Goal: Transaction & Acquisition: Purchase product/service

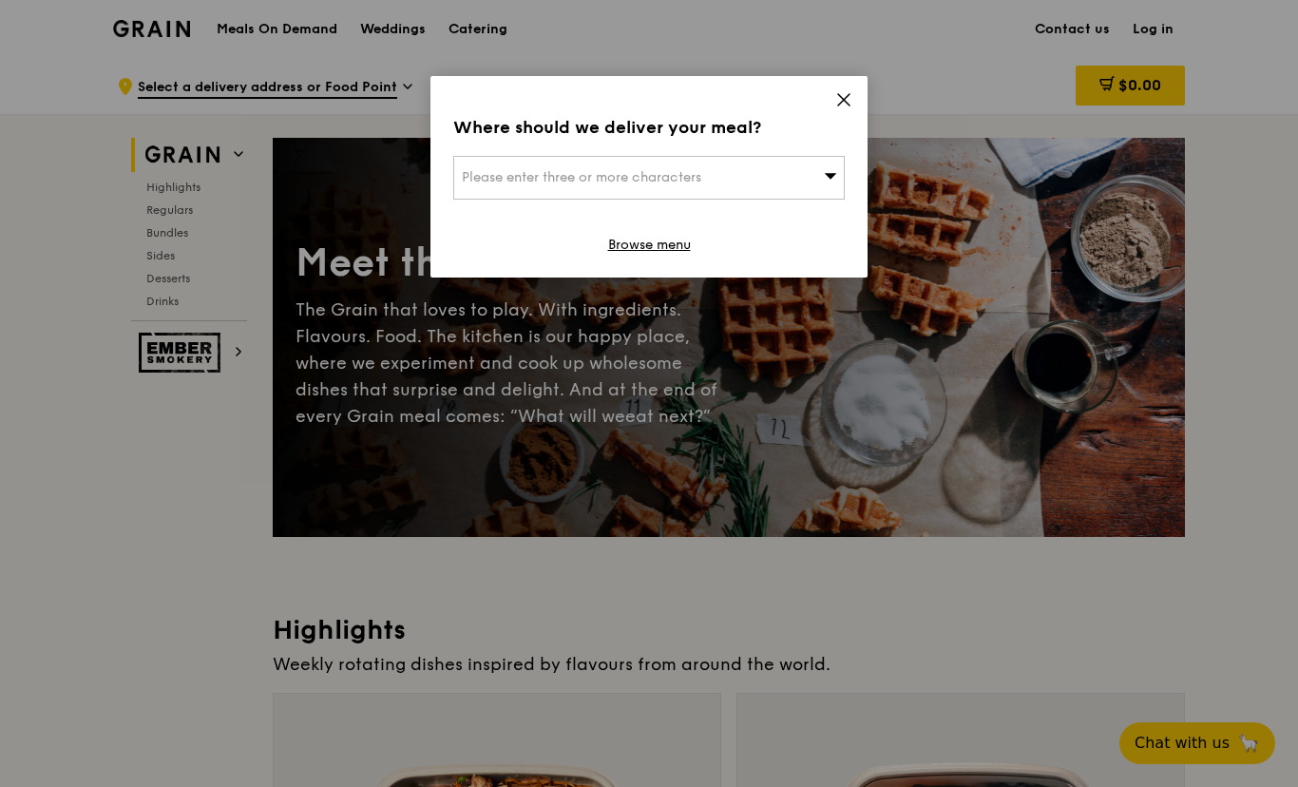
click at [632, 179] on span "Please enter three or more characters" at bounding box center [581, 177] width 239 height 16
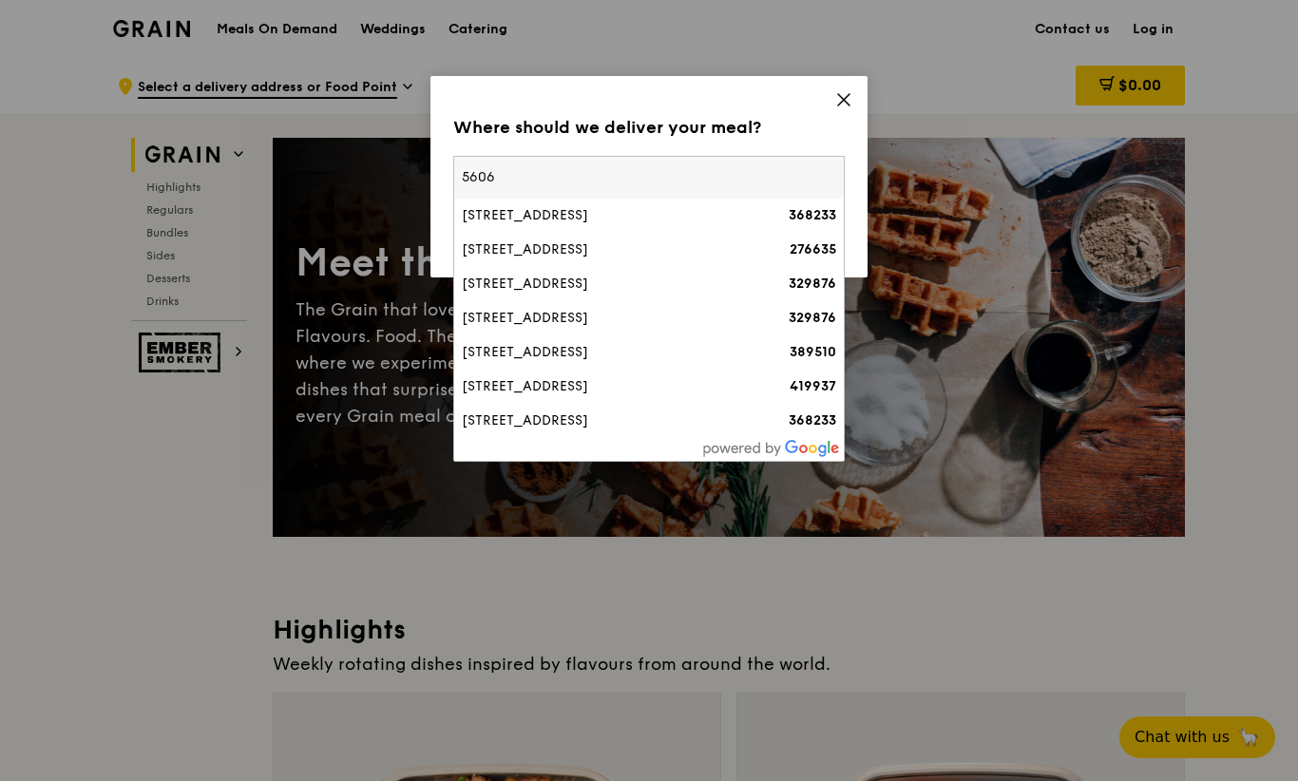
type input "56064"
click at [588, 251] on div "[STREET_ADDRESS]" at bounding box center [602, 249] width 281 height 19
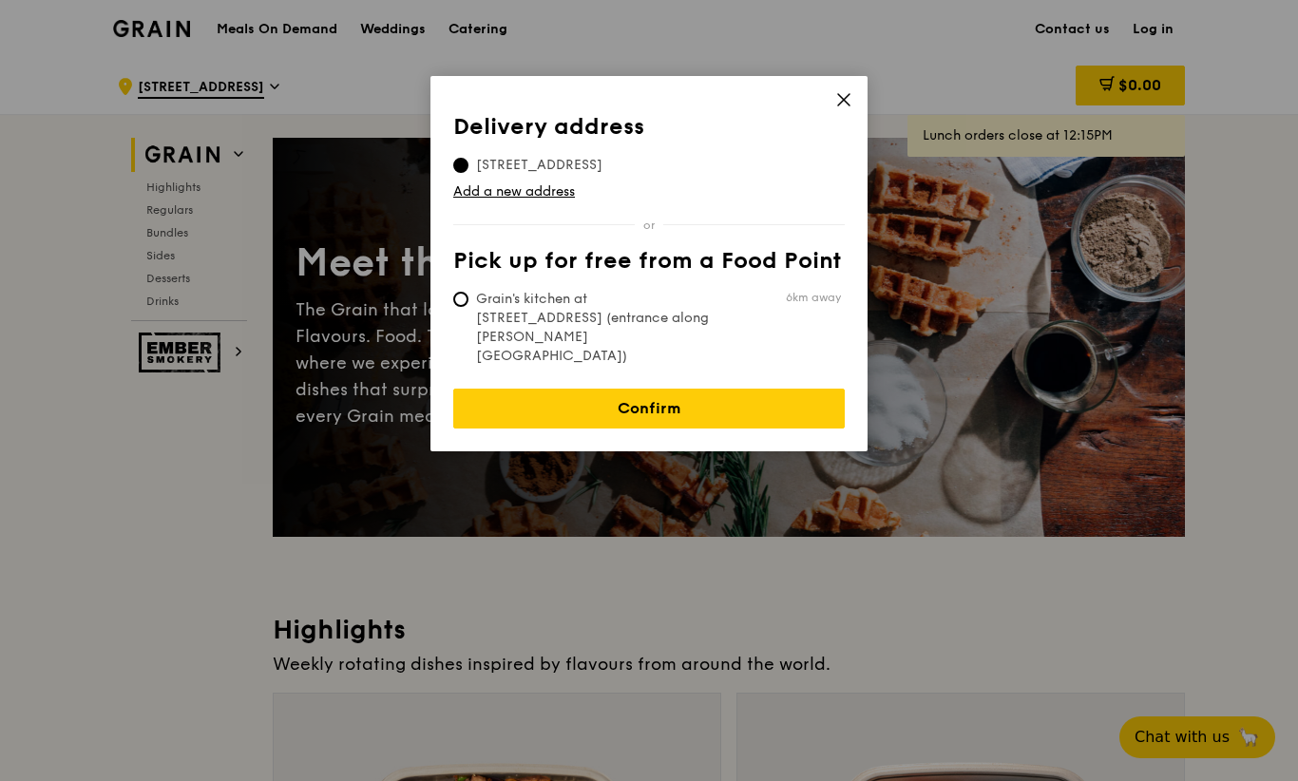
click at [647, 389] on link "Confirm" at bounding box center [648, 409] width 391 height 40
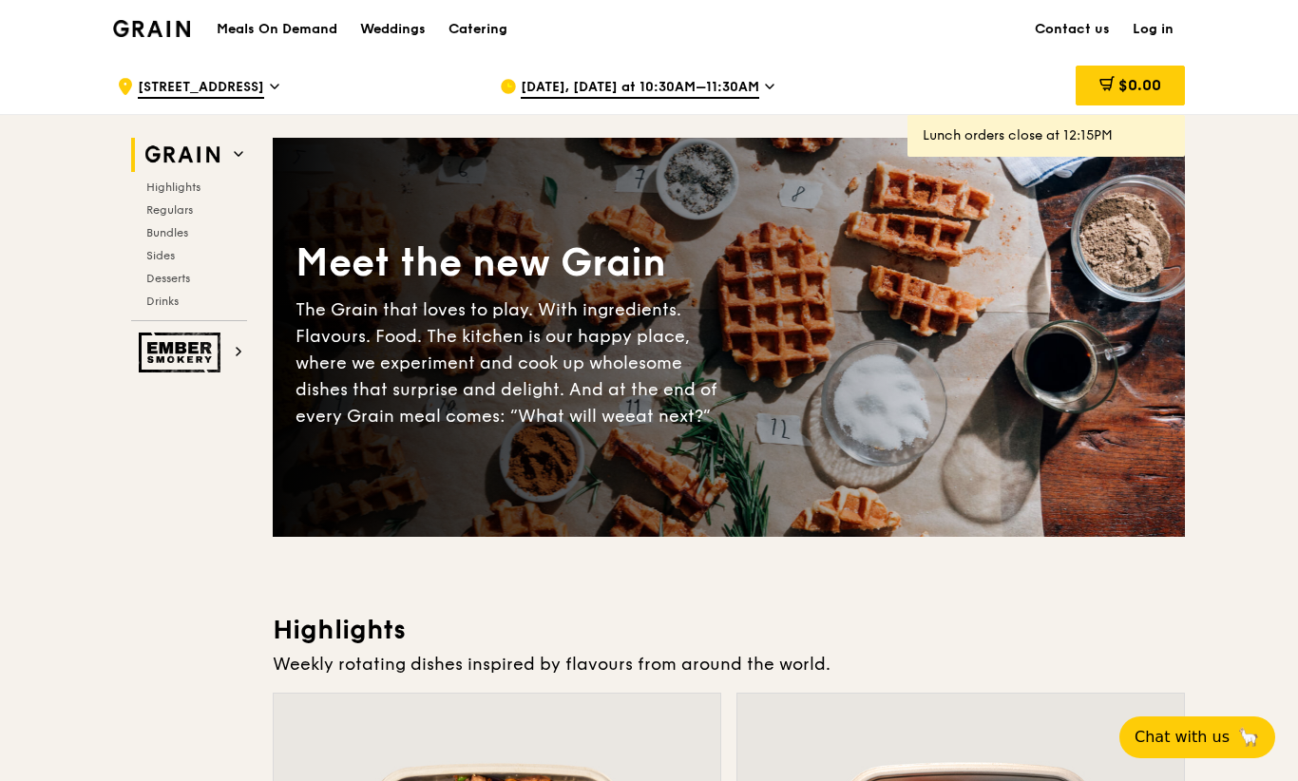
click at [726, 95] on span "[DATE], [DATE] at 10:30AM–11:30AM" at bounding box center [640, 88] width 238 height 21
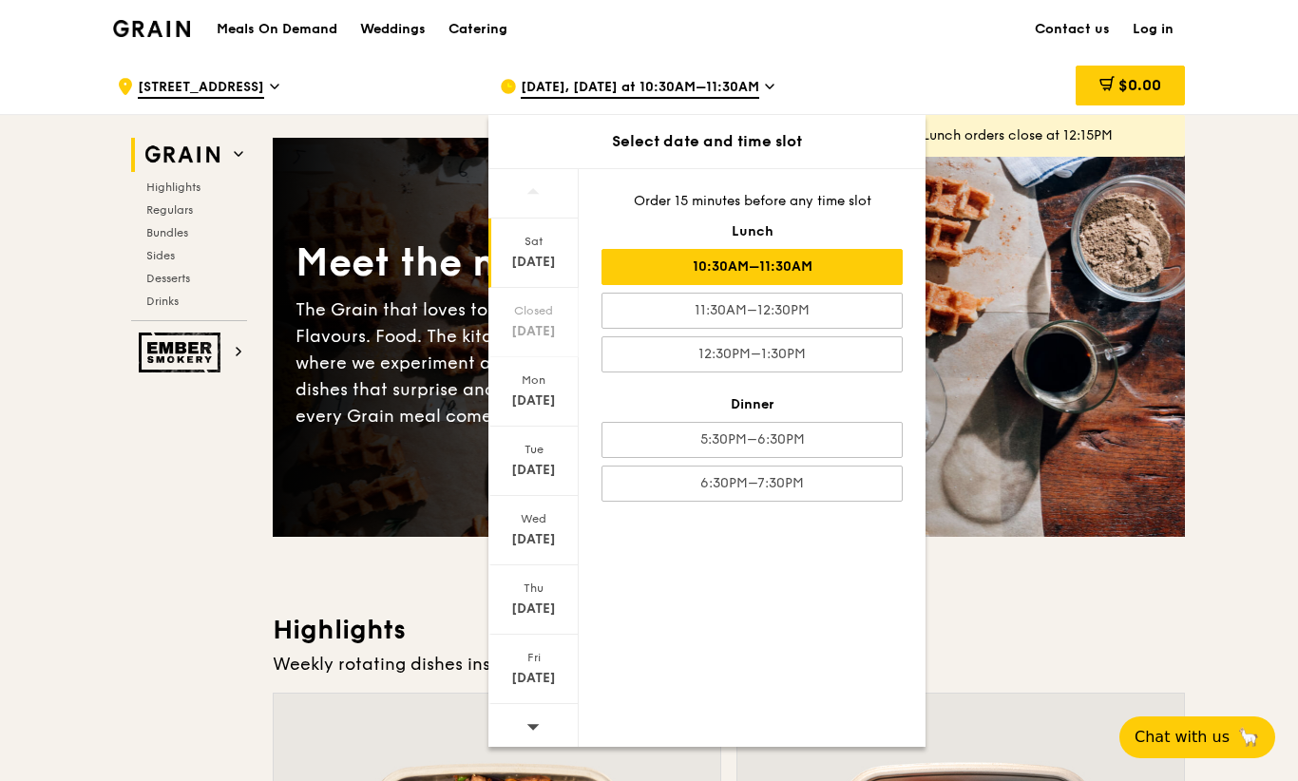
click at [816, 445] on div "5:30PM–6:30PM" at bounding box center [751, 440] width 301 height 36
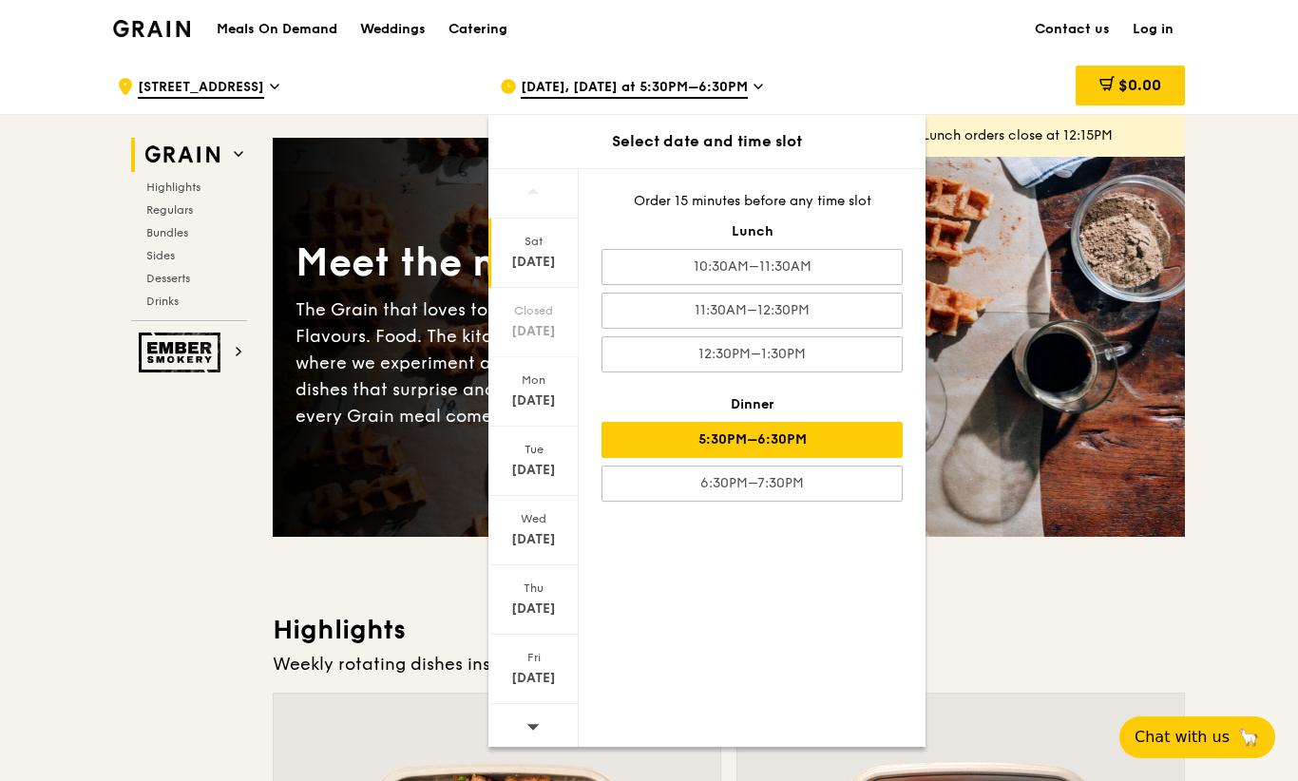
click at [920, 25] on div "Meals On Demand Weddings Catering Contact us Log in" at bounding box center [649, 29] width 1072 height 58
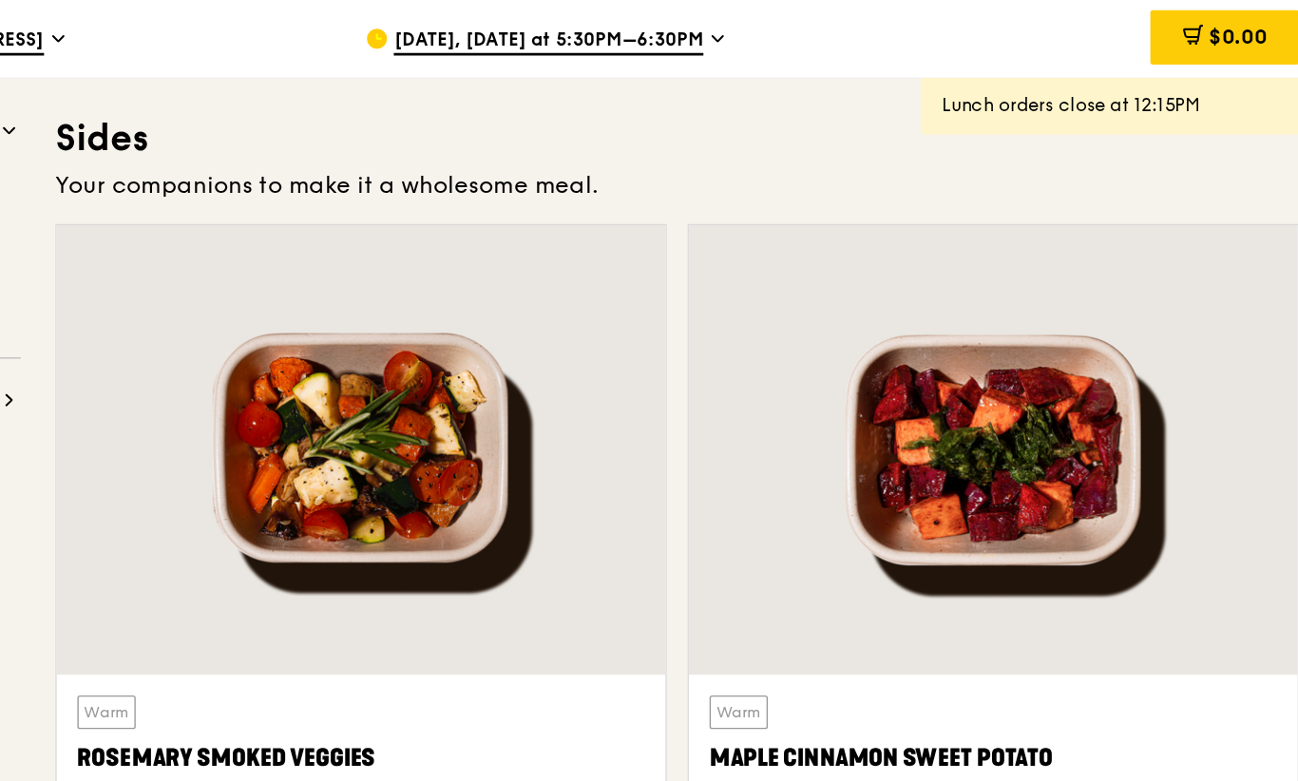
scroll to position [4172, 0]
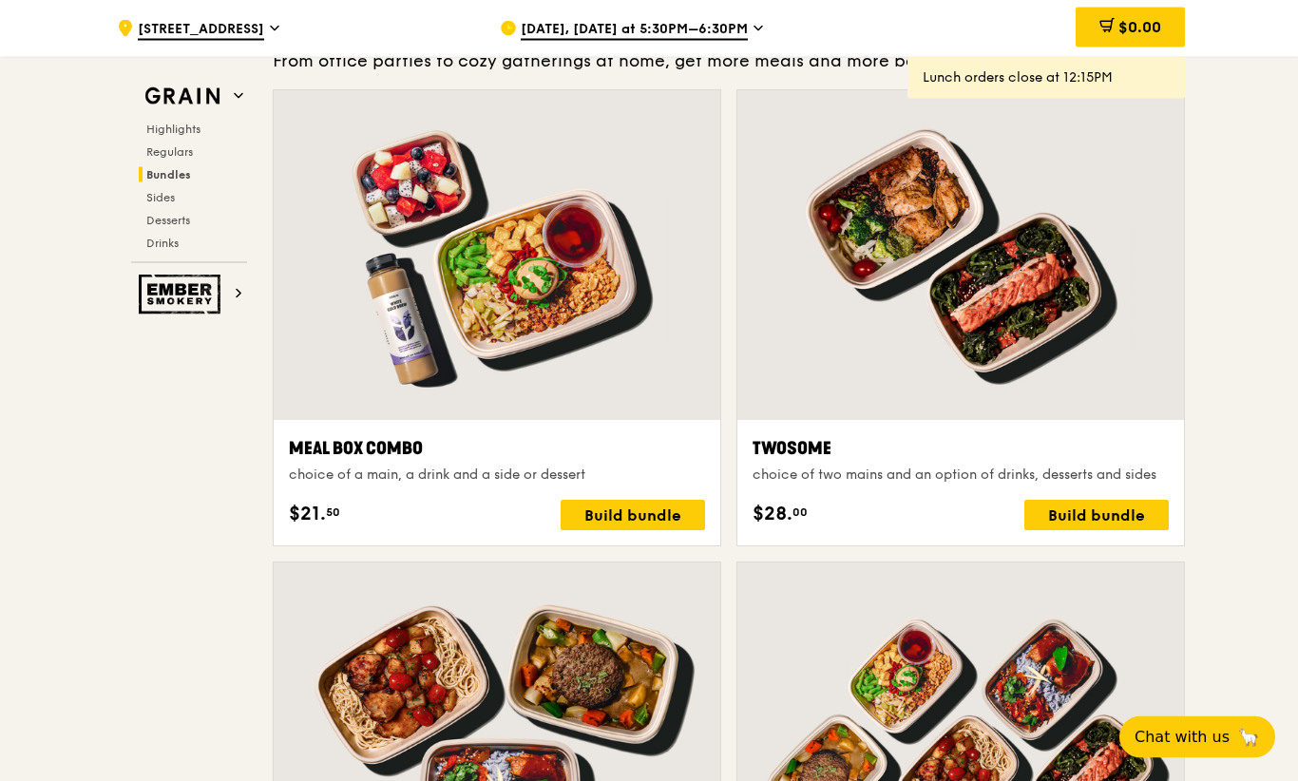
click at [857, 336] on div at bounding box center [960, 256] width 447 height 330
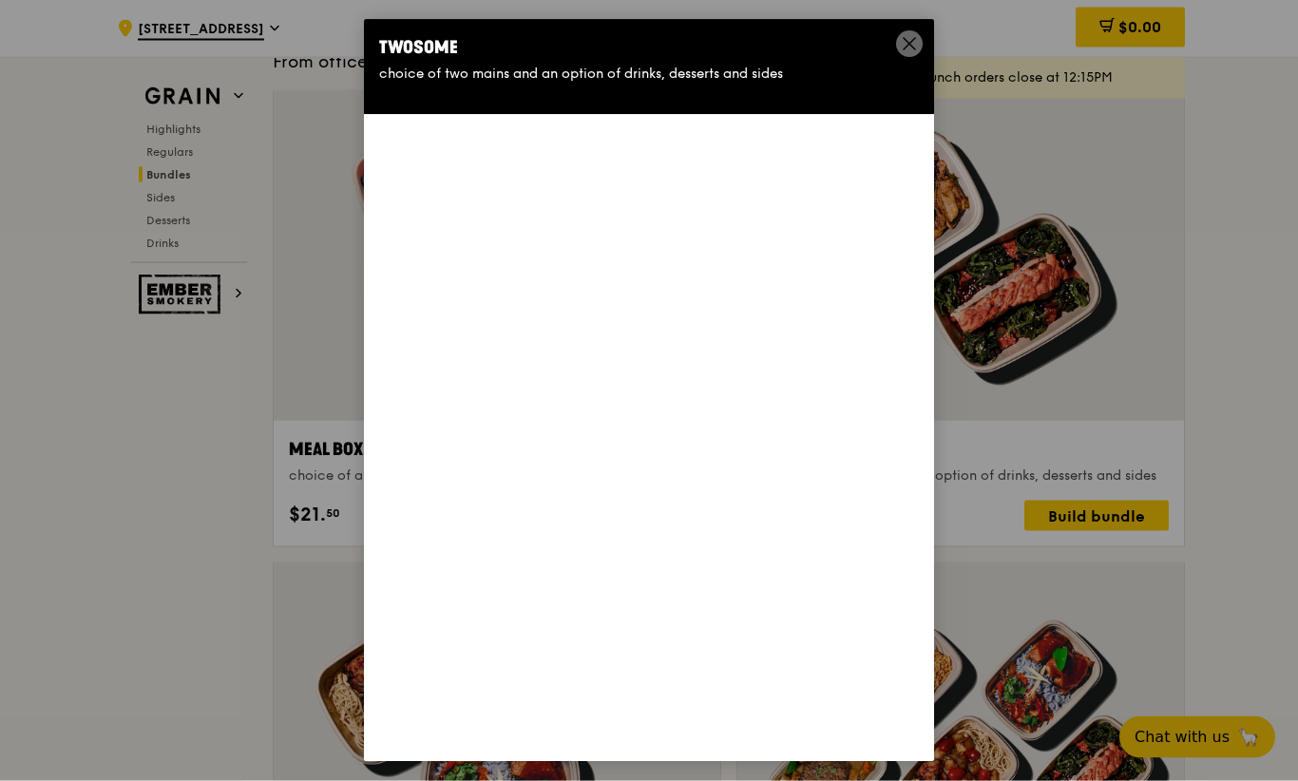
scroll to position [2784, 0]
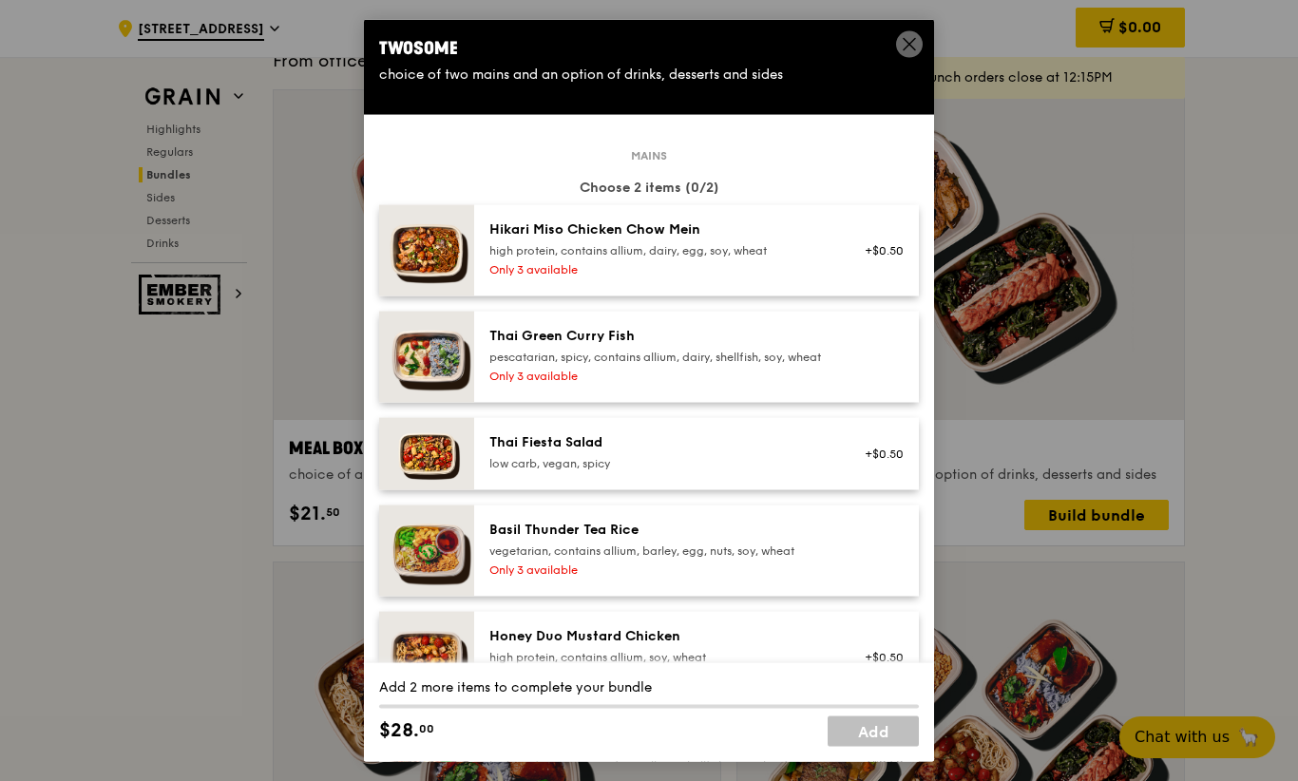
click at [775, 239] on div "Hikari Miso Chicken Chow Mein" at bounding box center [659, 229] width 341 height 19
click at [784, 258] on div "high protein, contains allium, dairy, egg, soy, wheat" at bounding box center [659, 250] width 341 height 15
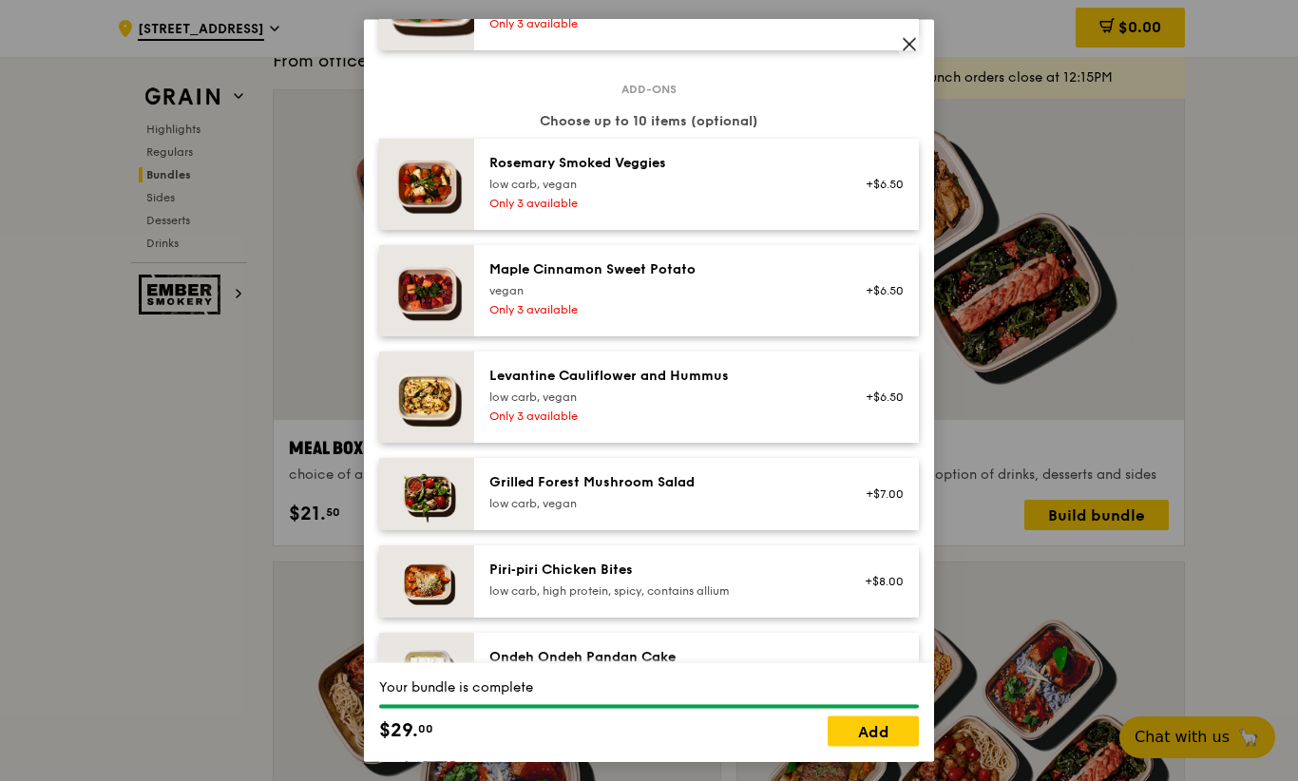
scroll to position [1100, 0]
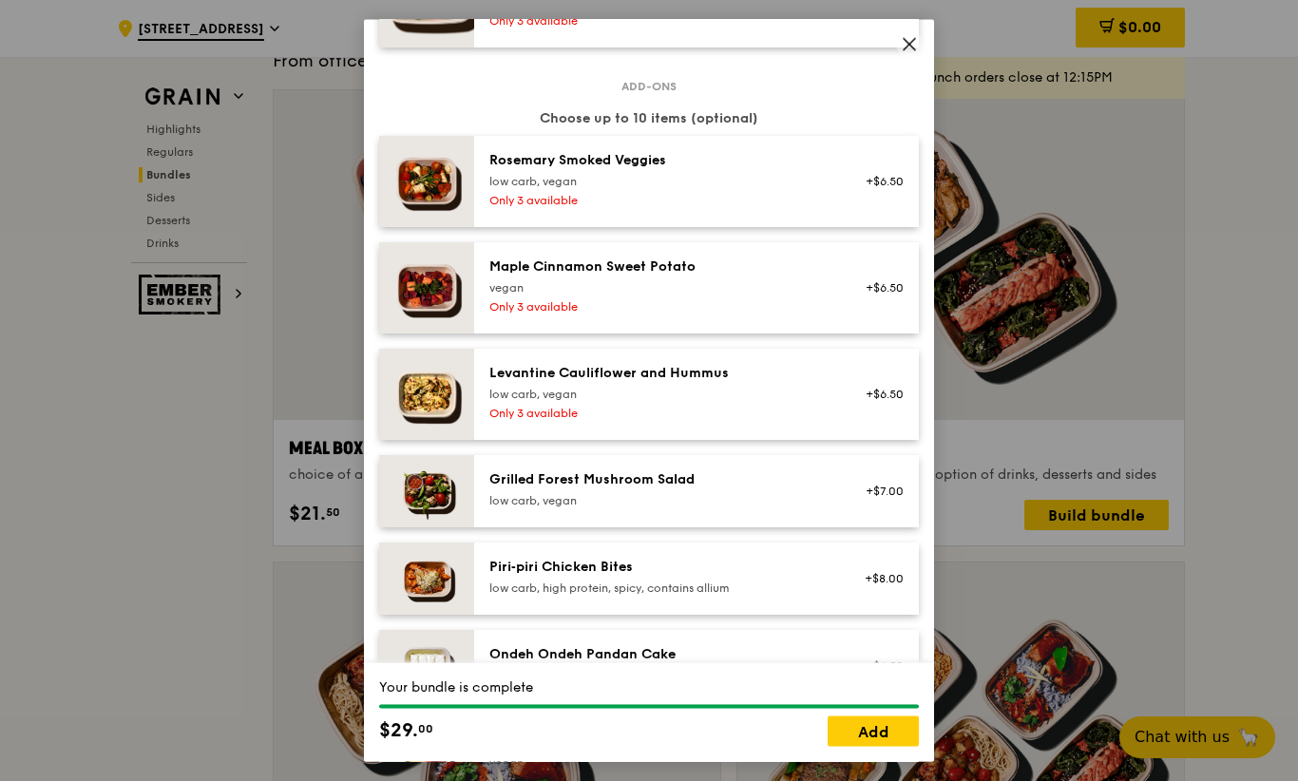
click at [782, 189] on div "low carb, vegan" at bounding box center [659, 181] width 341 height 15
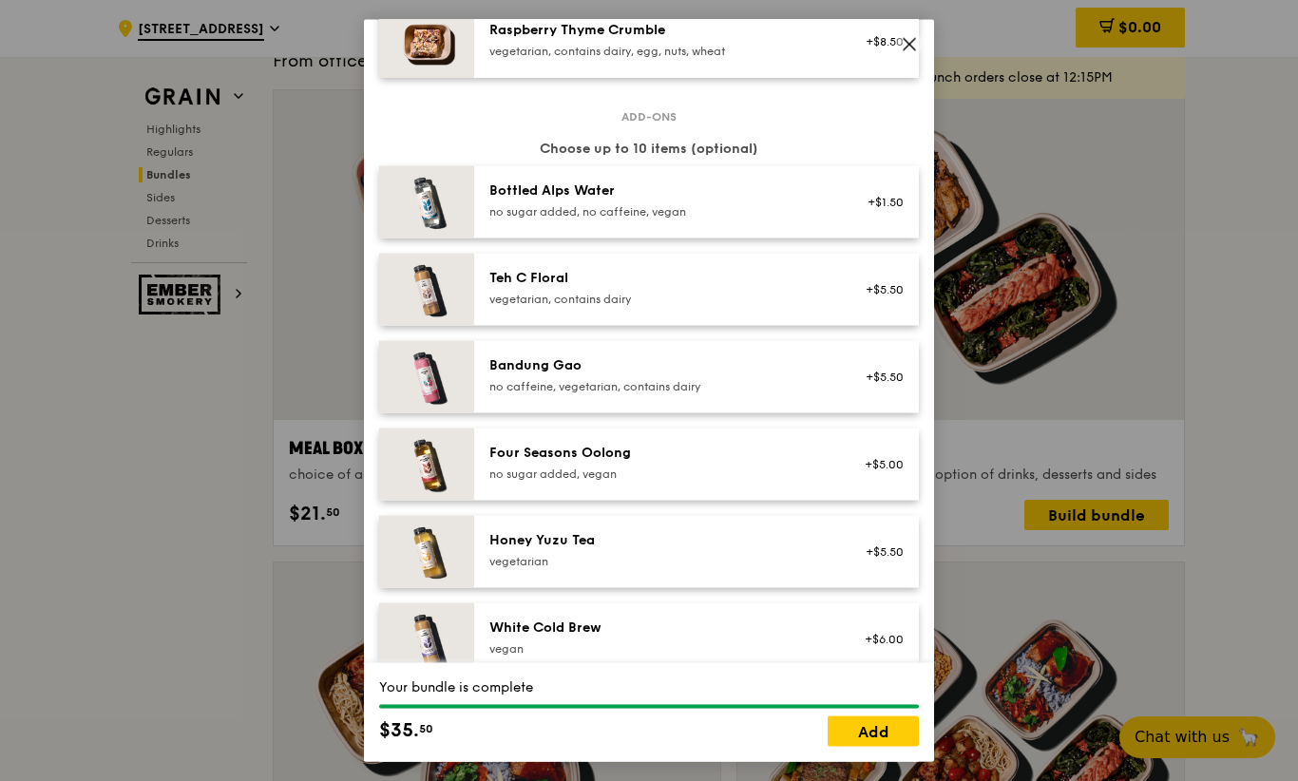
scroll to position [2095, 0]
click at [870, 746] on link "Add" at bounding box center [873, 730] width 91 height 30
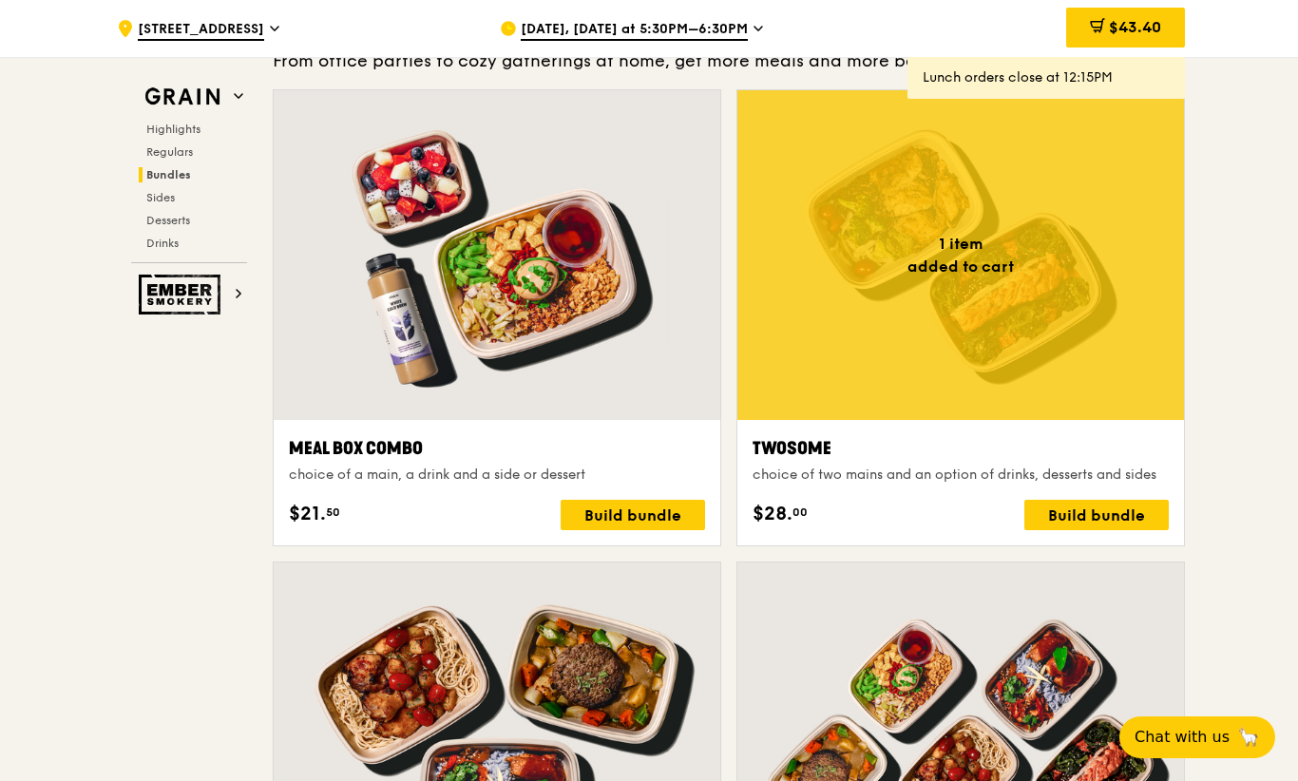
click at [1149, 38] on div "$43.40" at bounding box center [1125, 28] width 119 height 40
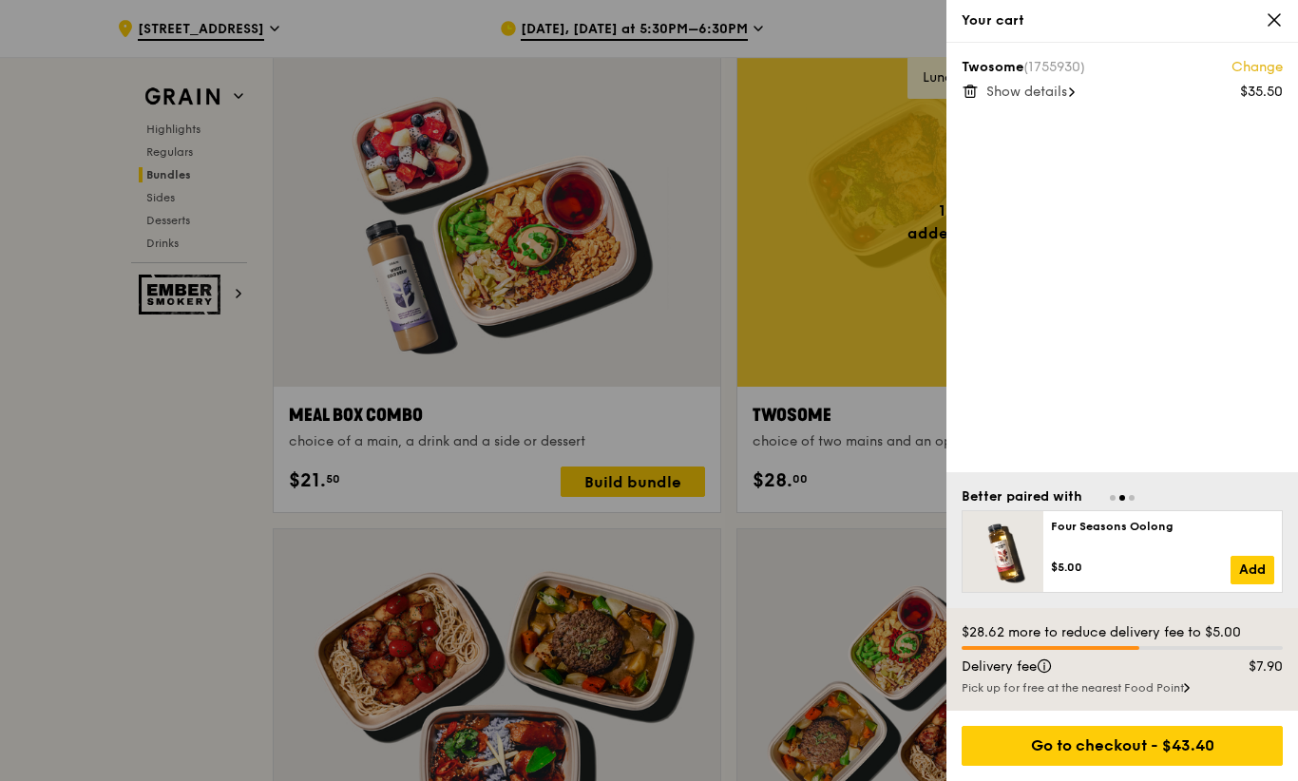
scroll to position [2882, 0]
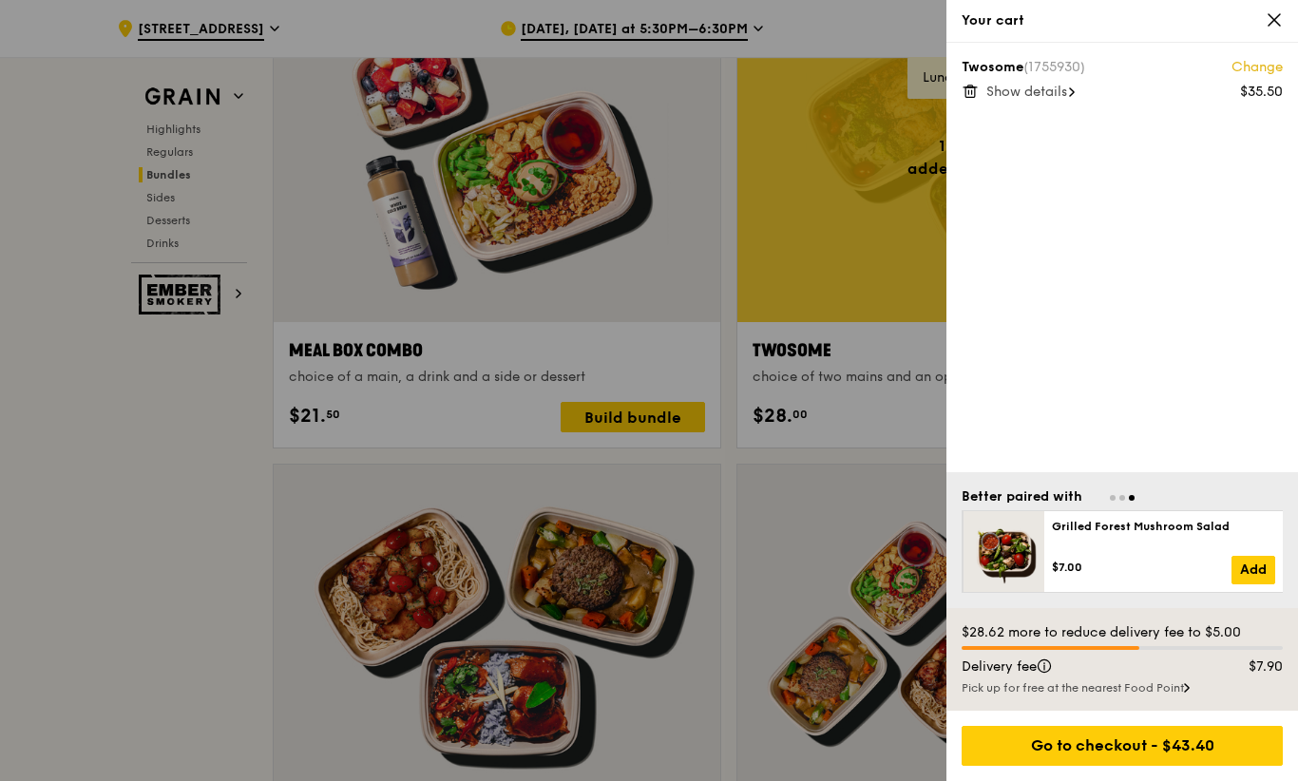
click at [1148, 766] on div "Go to checkout - $43.40" at bounding box center [1122, 746] width 321 height 40
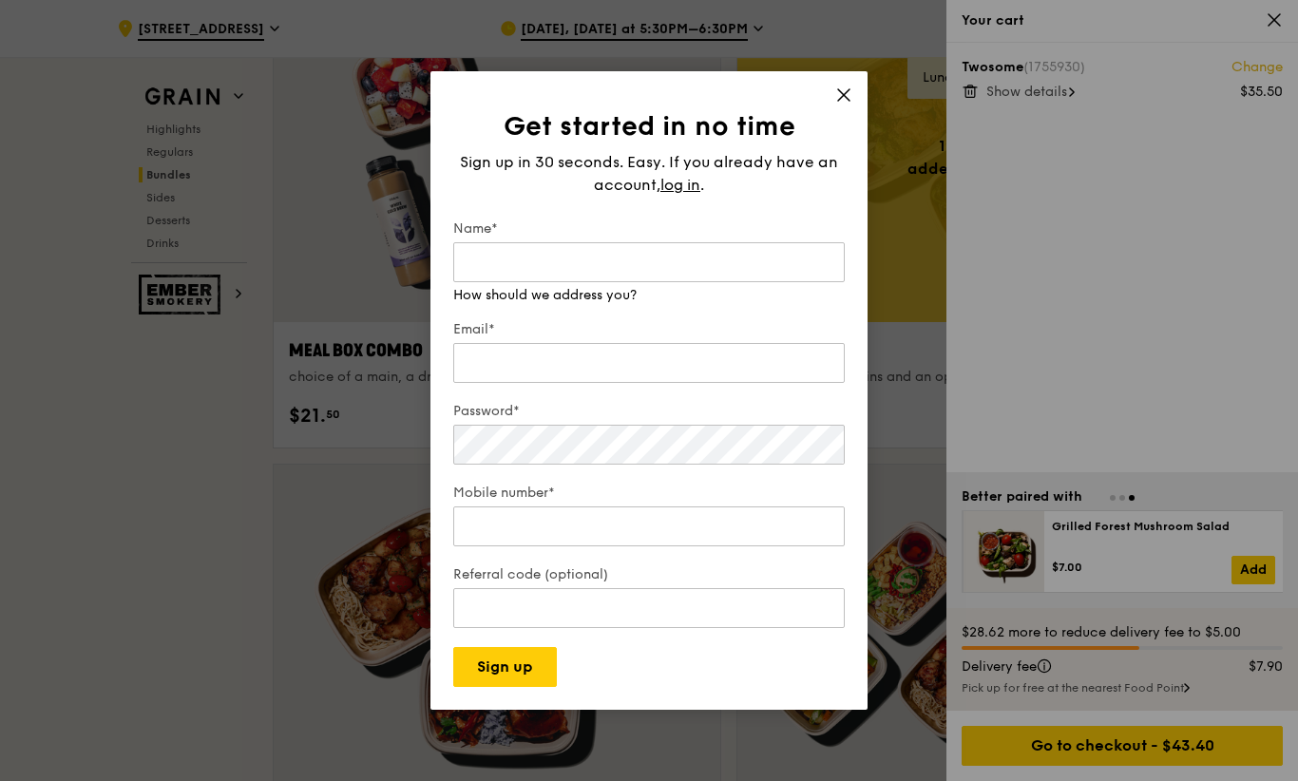
click at [690, 197] on div "Sign up in 30 seconds. Easy. If you already have an account, log in ." at bounding box center [648, 174] width 391 height 46
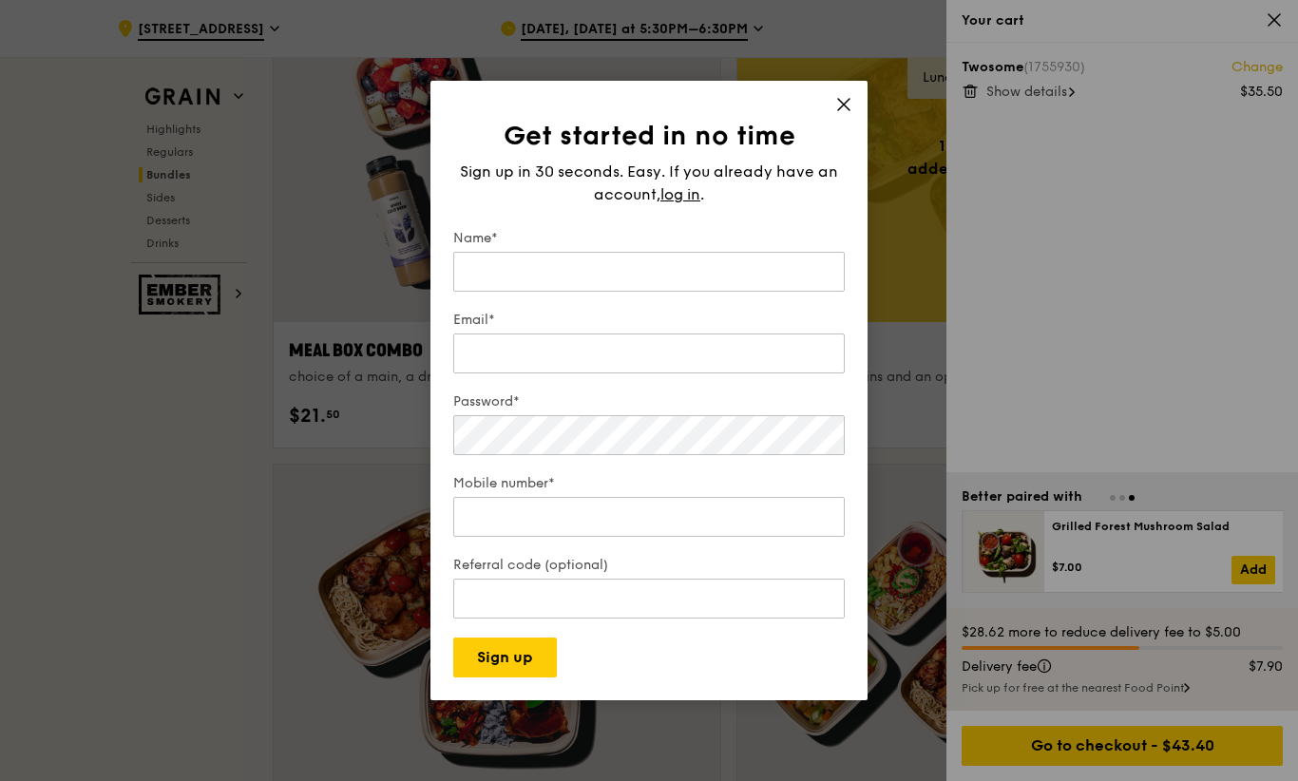
click at [692, 206] on span "log in" at bounding box center [680, 194] width 40 height 23
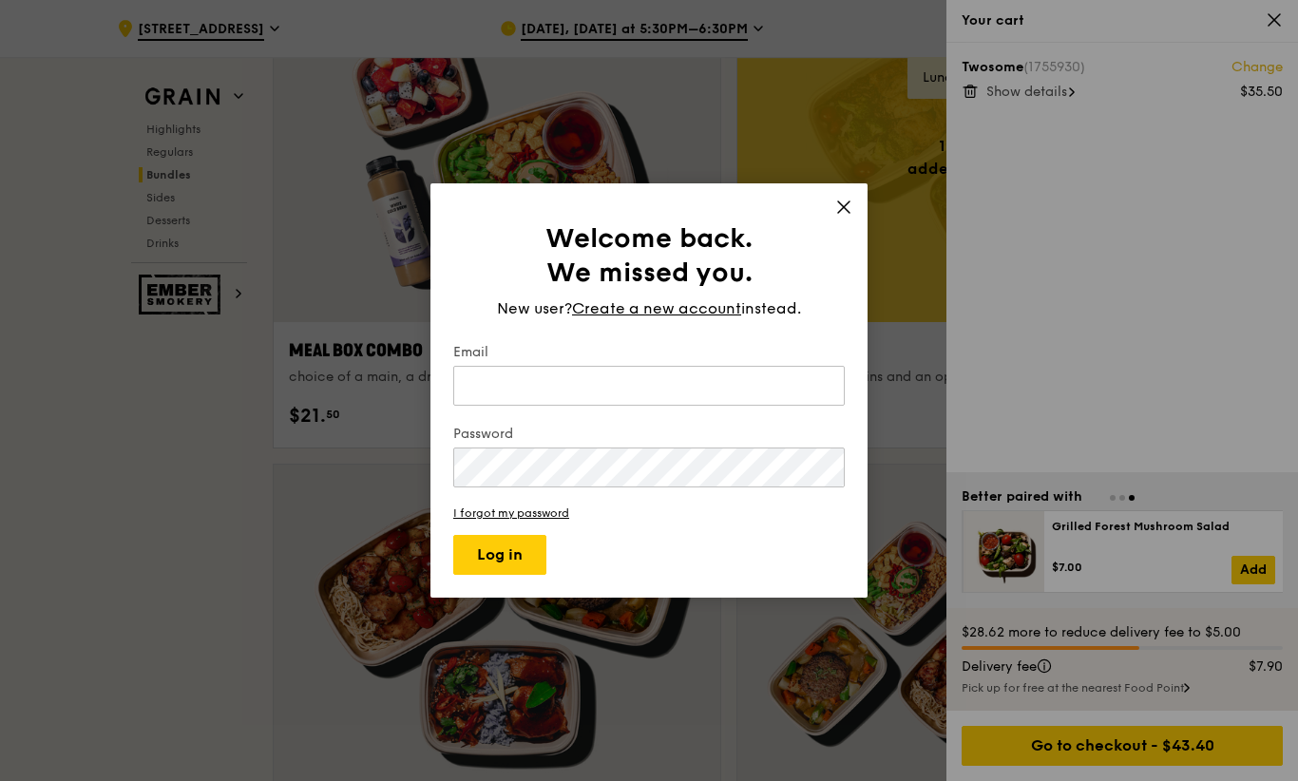
click at [667, 406] on input "Email" at bounding box center [648, 386] width 391 height 40
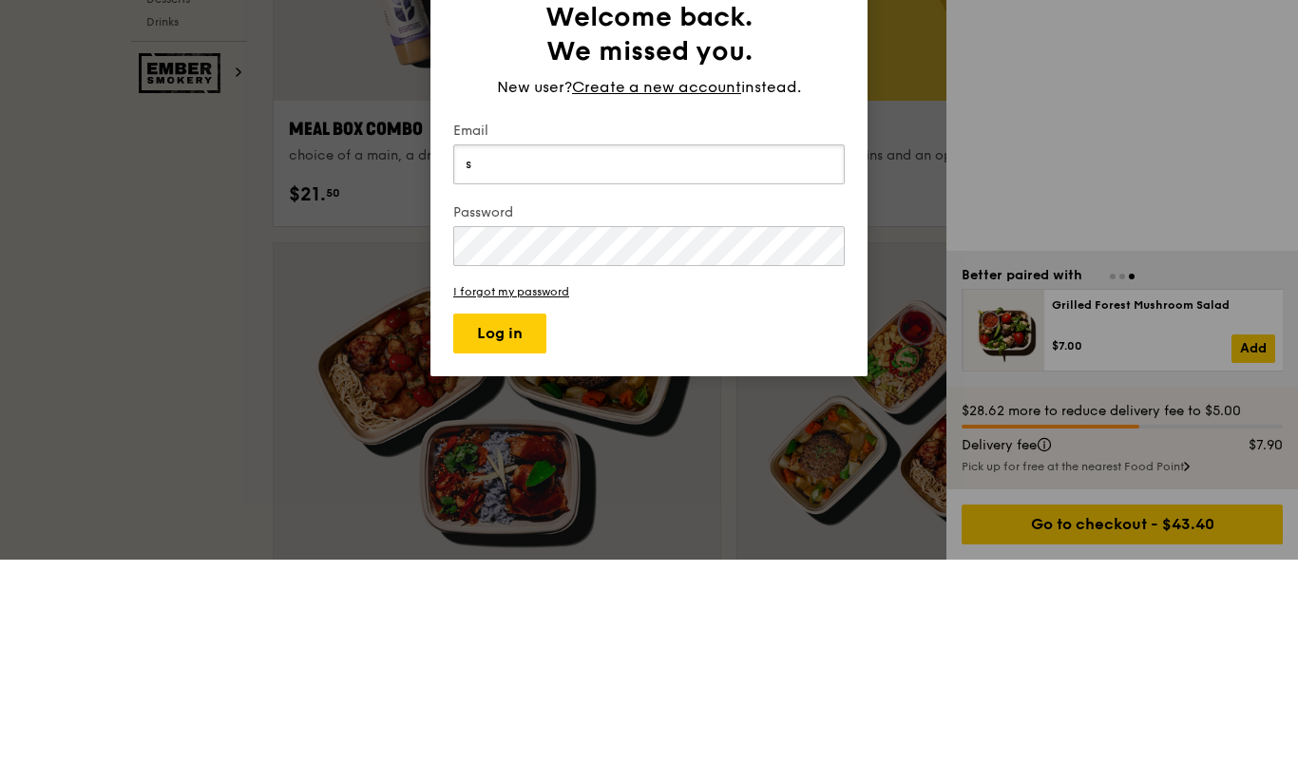
type input "[EMAIL_ADDRESS][DOMAIN_NAME]"
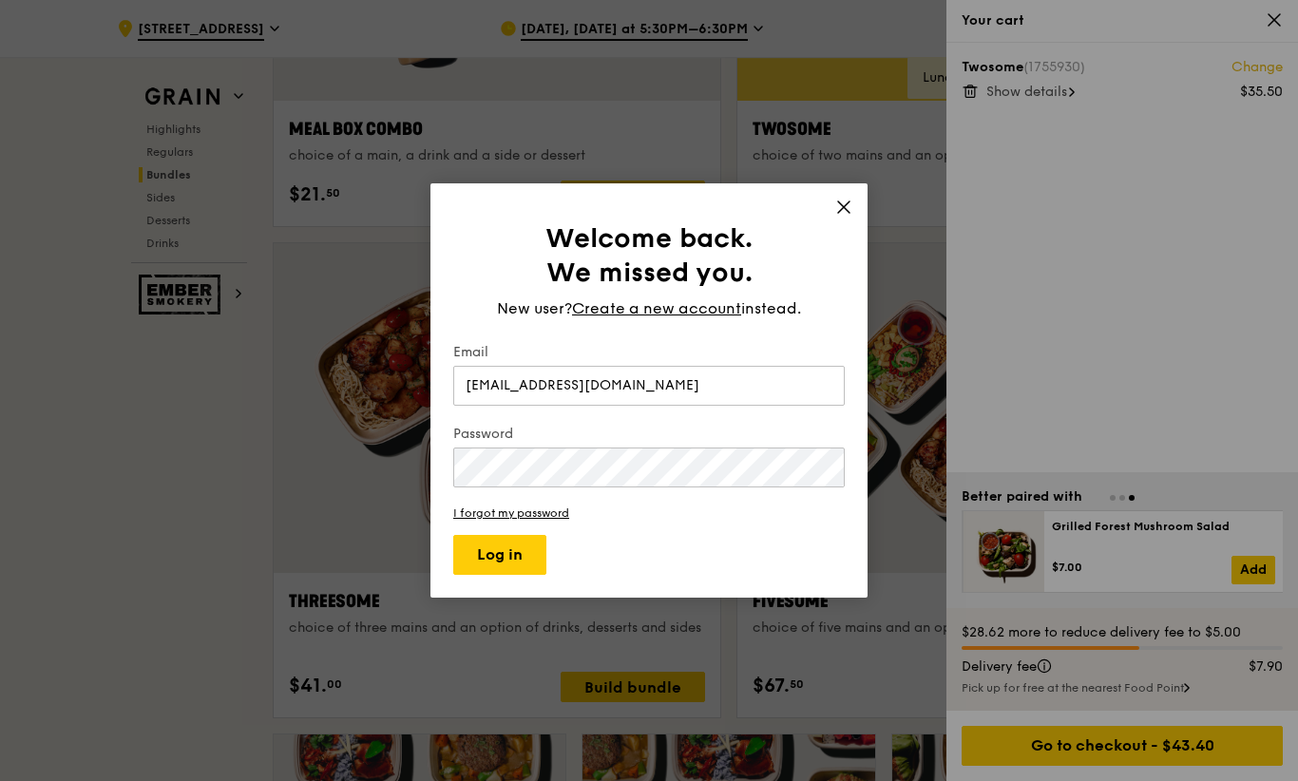
click at [529, 575] on button "Log in" at bounding box center [499, 555] width 93 height 40
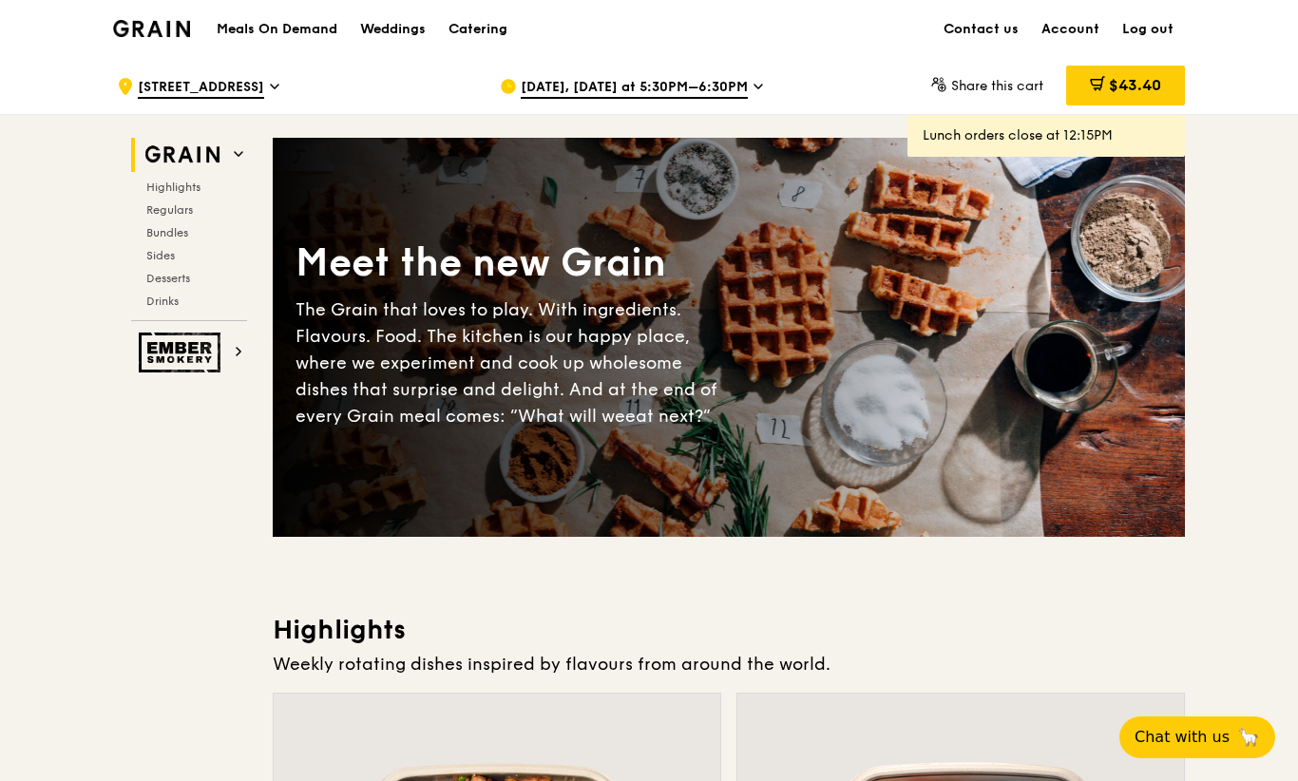
click at [1165, 83] on div "$43.40" at bounding box center [1125, 86] width 119 height 40
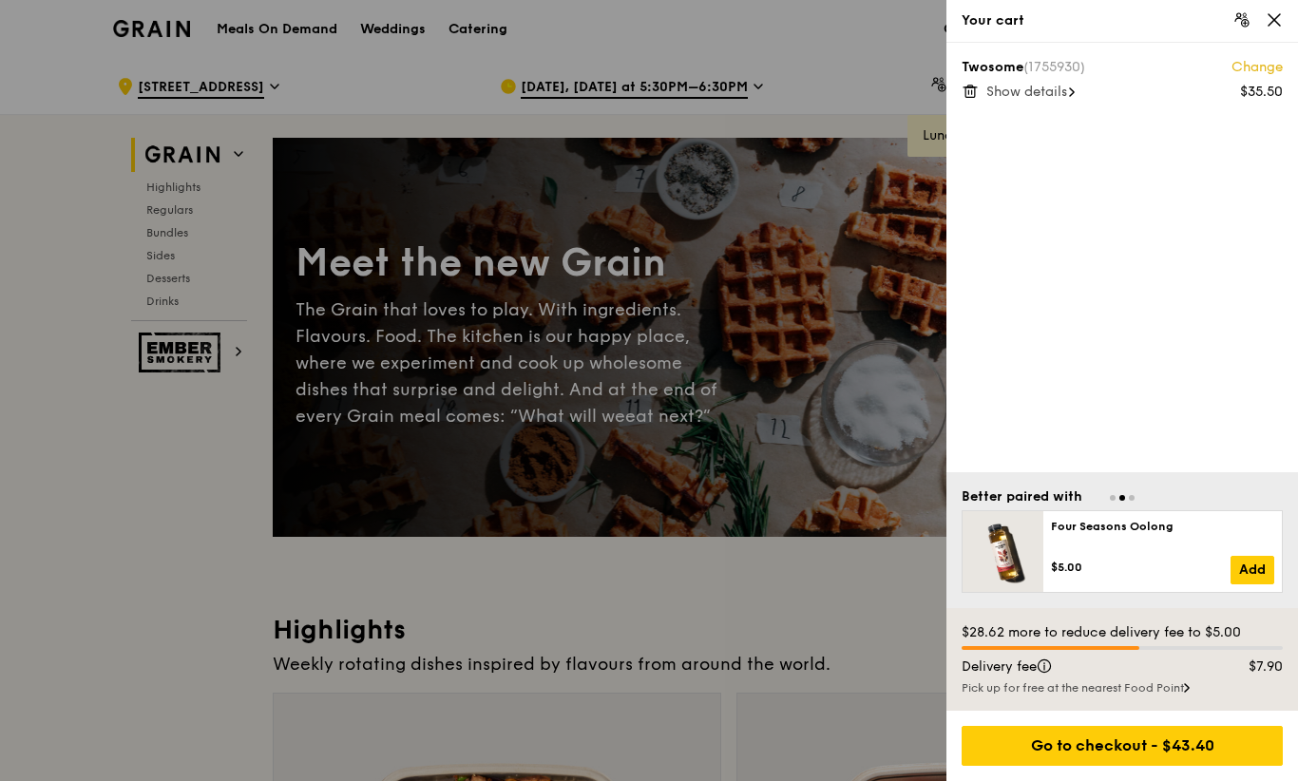
click at [1075, 91] on icon at bounding box center [1072, 92] width 6 height 10
click at [1205, 742] on div "Go to checkout - $43.40" at bounding box center [1122, 746] width 321 height 40
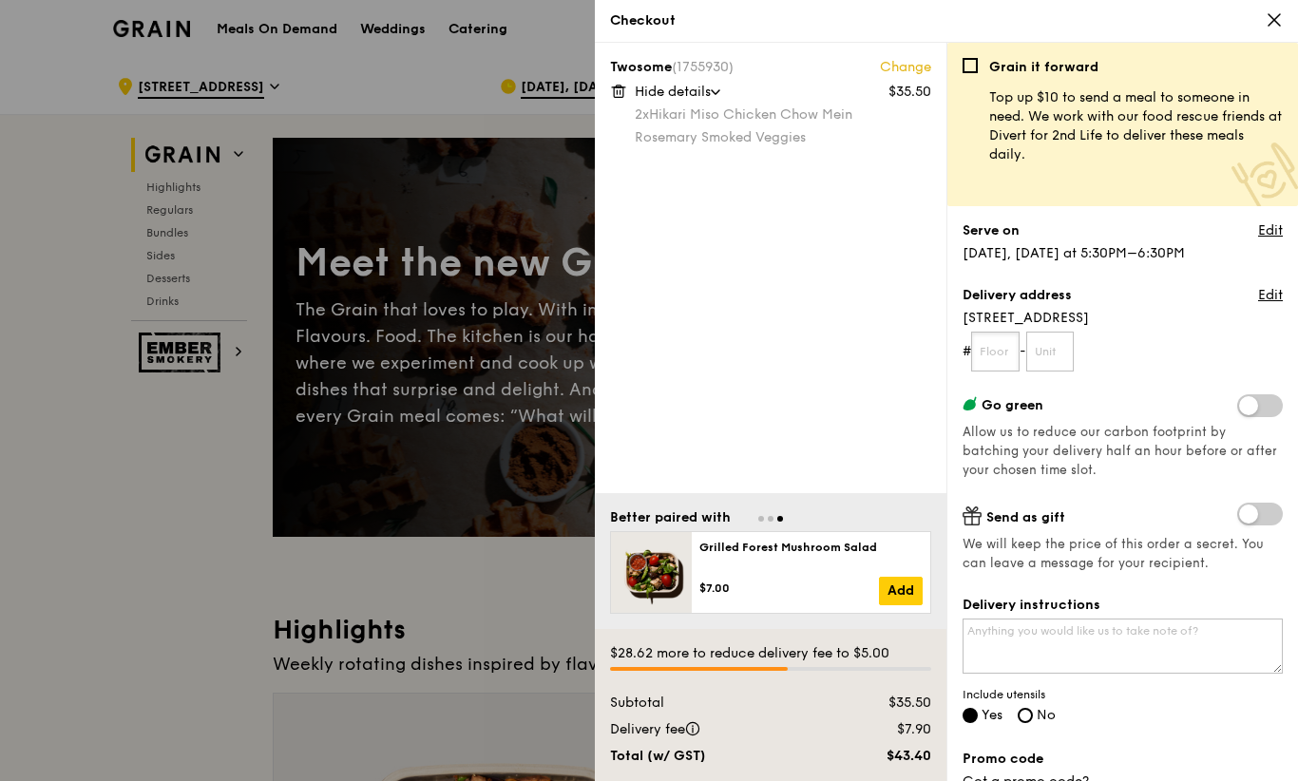
click at [1000, 352] on input "text" at bounding box center [995, 352] width 48 height 40
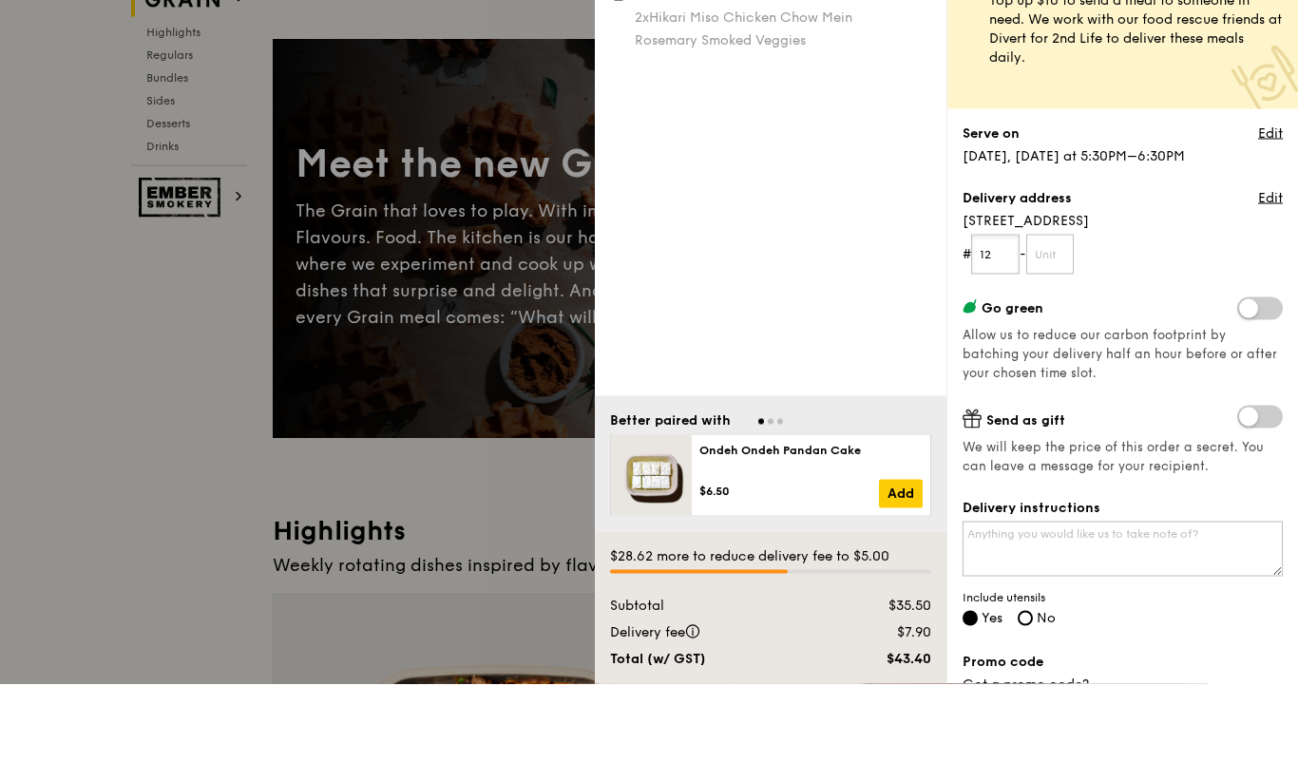
type input "12"
click at [1071, 332] on input "text" at bounding box center [1050, 352] width 48 height 40
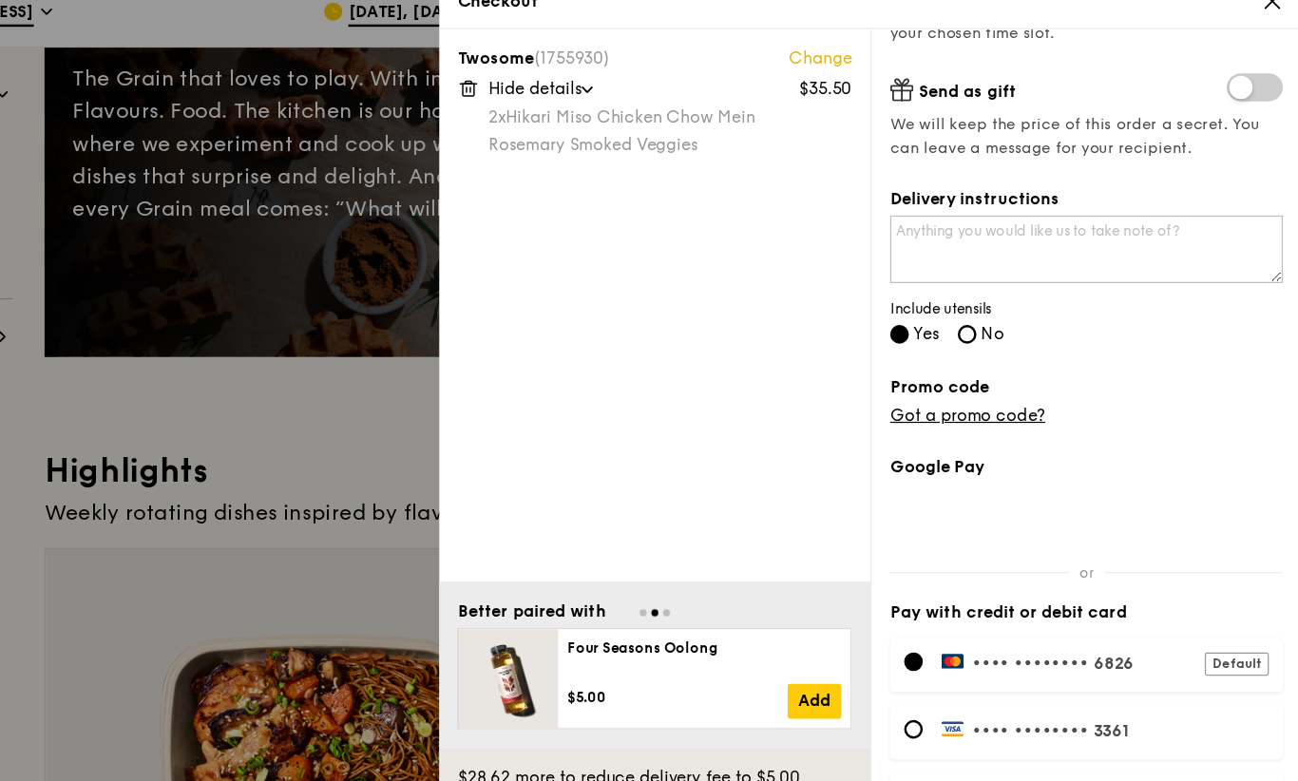
scroll to position [424, 0]
type input "3345"
click at [962, 733] on input "Place order" at bounding box center [1122, 746] width 320 height 40
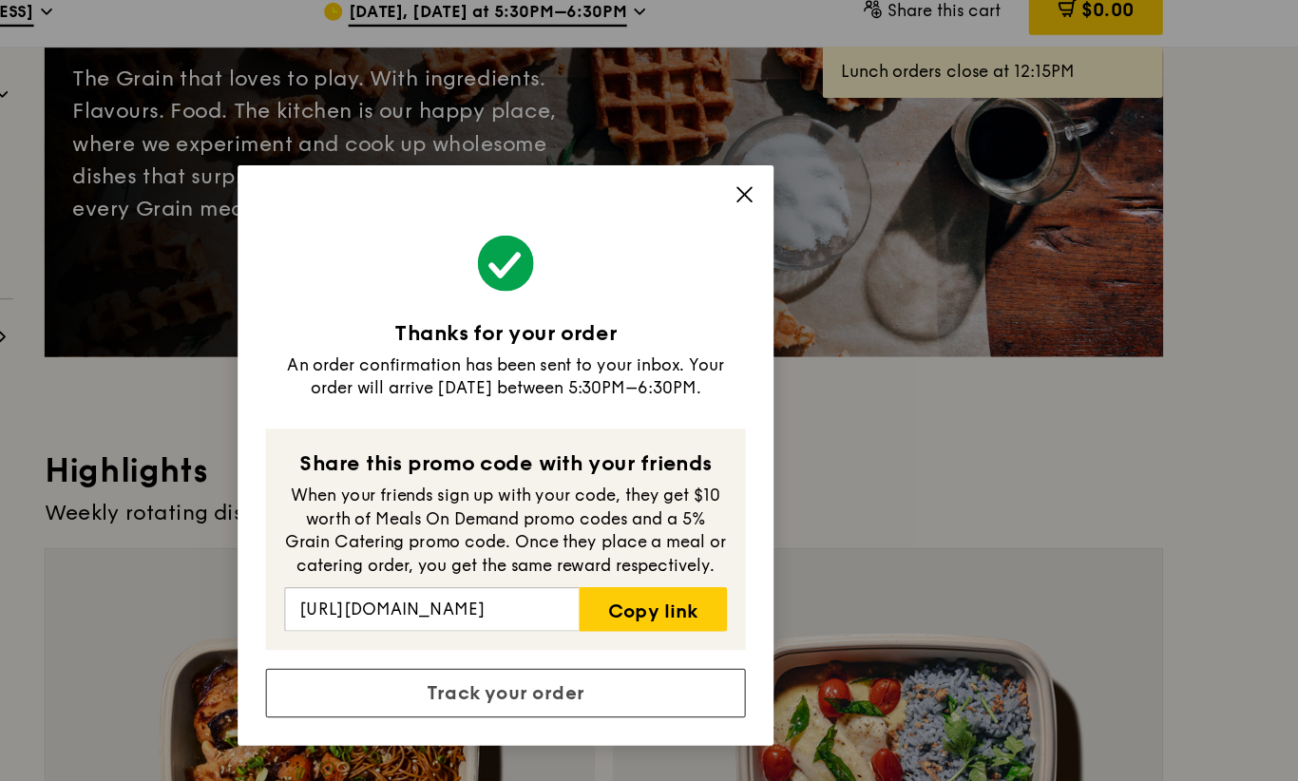
click at [453, 604] on link "Track your order" at bounding box center [648, 584] width 391 height 40
